Goal: Transaction & Acquisition: Purchase product/service

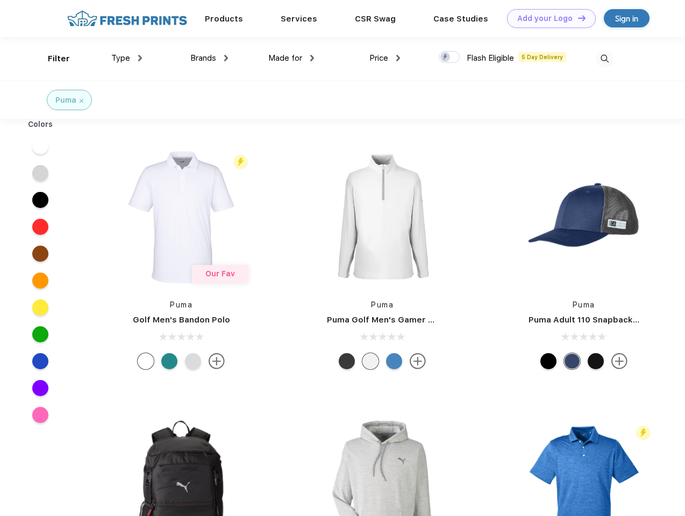
scroll to position [1, 0]
click at [547, 18] on link "Add your Logo Design Tool" at bounding box center [551, 18] width 89 height 19
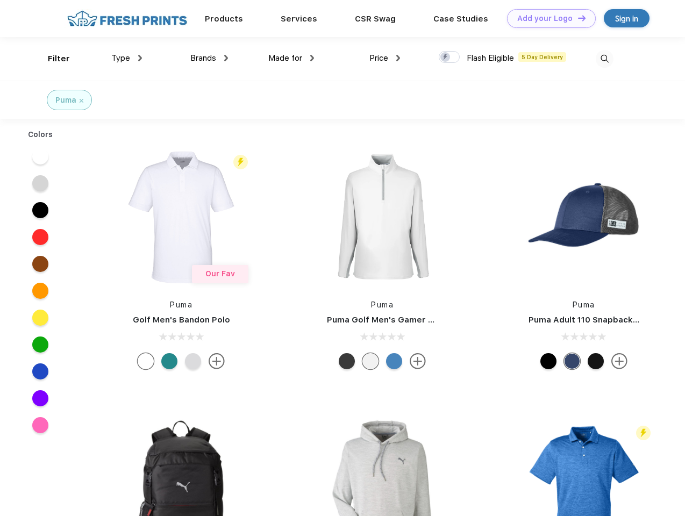
click at [0, 0] on div "Design Tool" at bounding box center [0, 0] width 0 height 0
click at [577, 18] on link "Add your Logo Design Tool" at bounding box center [551, 18] width 89 height 19
click at [52, 59] on div "Filter" at bounding box center [59, 59] width 22 height 12
click at [127, 58] on span "Type" at bounding box center [120, 58] width 19 height 10
click at [209, 58] on span "Brands" at bounding box center [203, 58] width 26 height 10
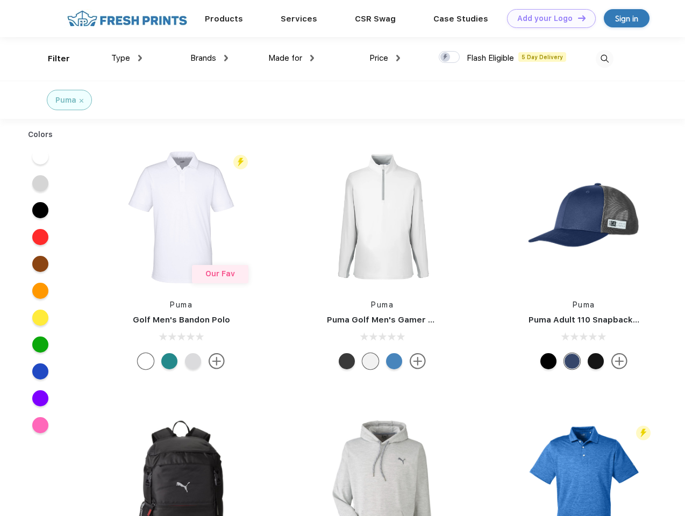
click at [291, 58] on span "Made for" at bounding box center [285, 58] width 34 height 10
click at [385, 58] on span "Price" at bounding box center [378, 58] width 19 height 10
click at [449, 57] on div at bounding box center [448, 57] width 21 height 12
click at [445, 57] on input "checkbox" at bounding box center [441, 54] width 7 height 7
click at [604, 59] on img at bounding box center [604, 59] width 18 height 18
